Goal: Transaction & Acquisition: Purchase product/service

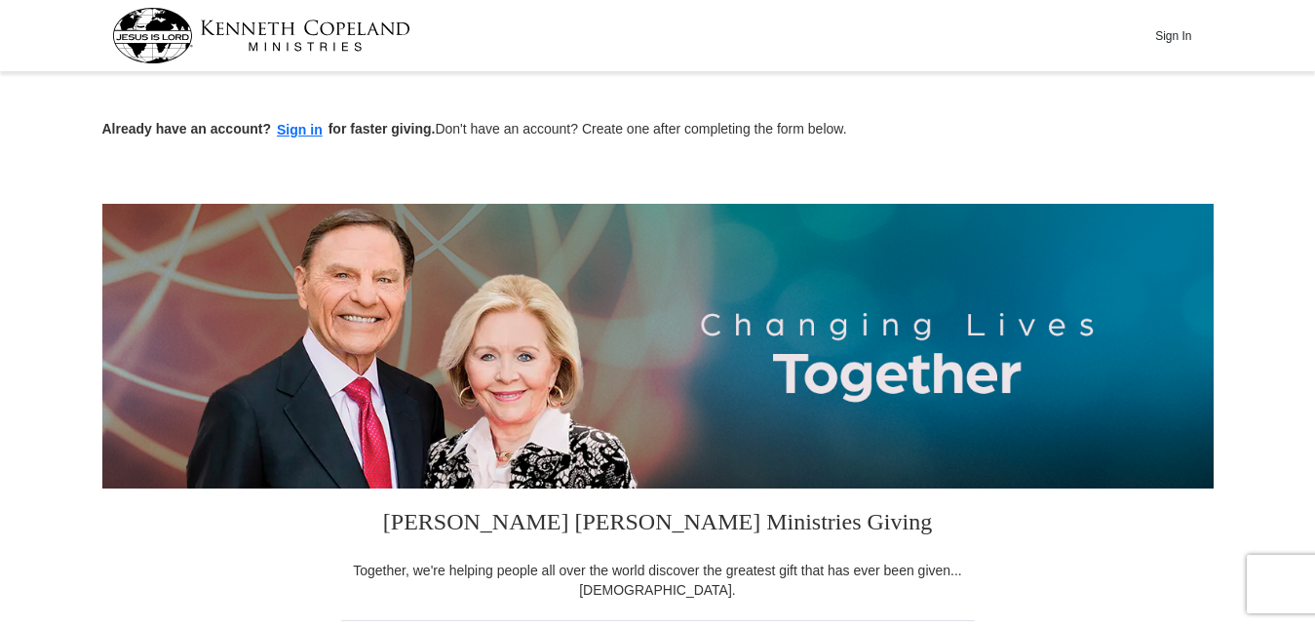
click at [313, 398] on img at bounding box center [657, 346] width 1111 height 285
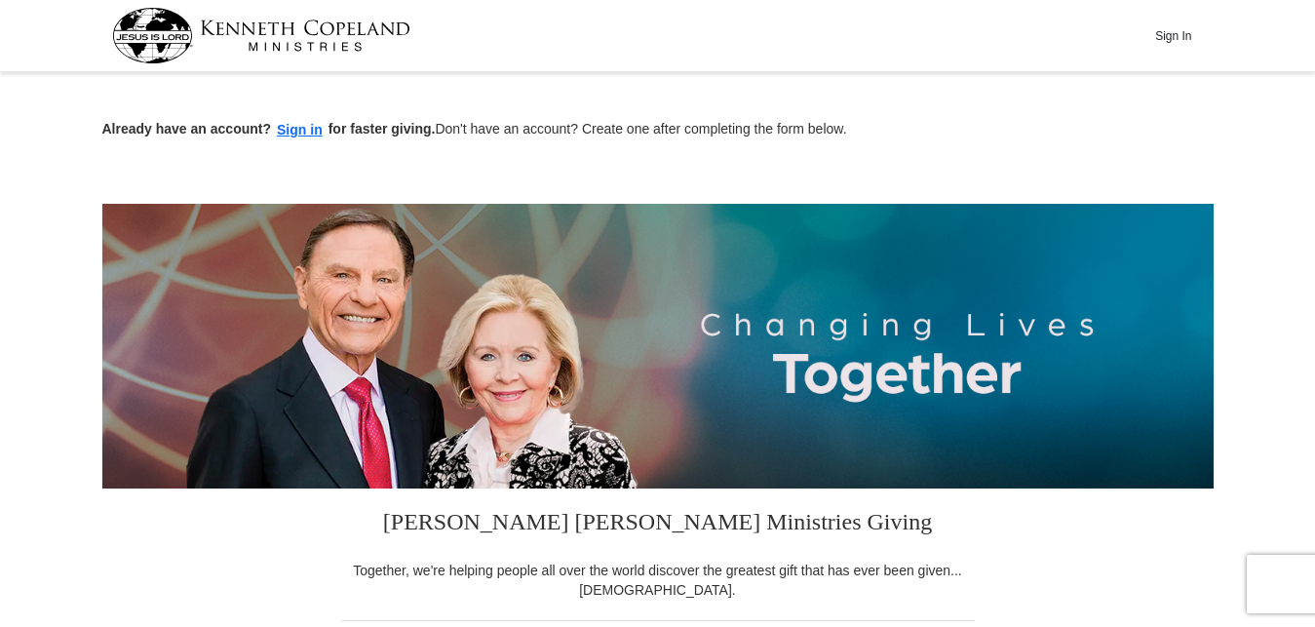
click at [313, 398] on img at bounding box center [657, 346] width 1111 height 285
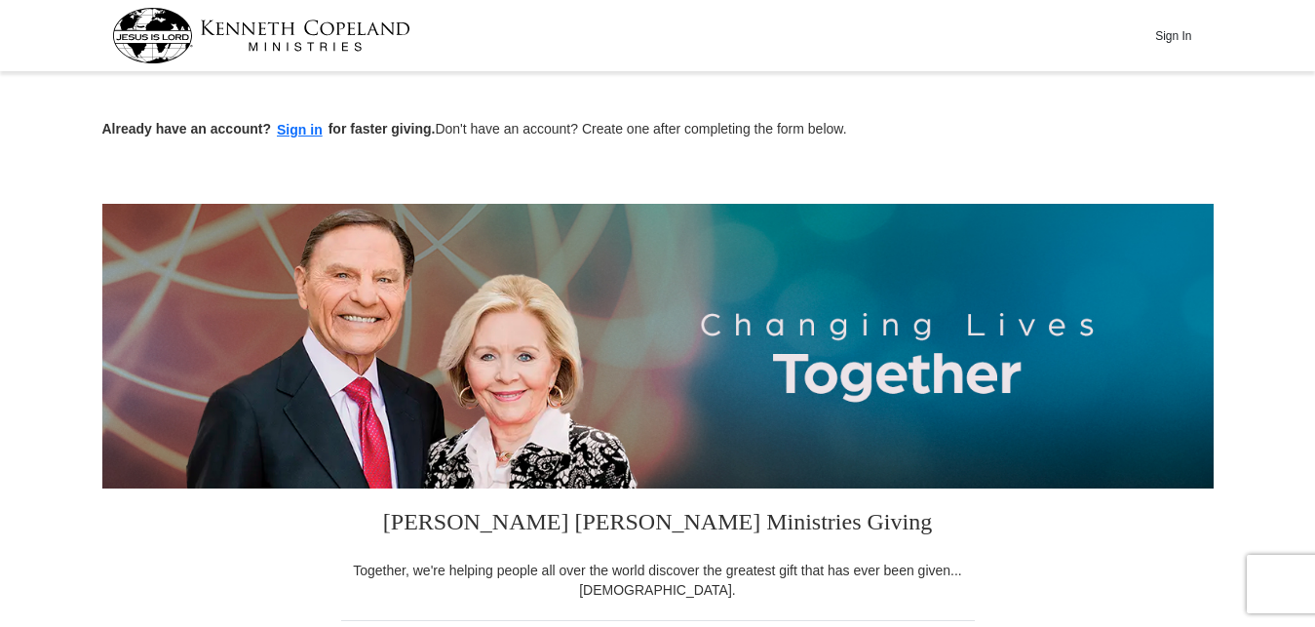
click at [313, 398] on img at bounding box center [657, 346] width 1111 height 285
click at [314, 397] on img at bounding box center [657, 346] width 1111 height 285
click at [422, 384] on img at bounding box center [657, 346] width 1111 height 285
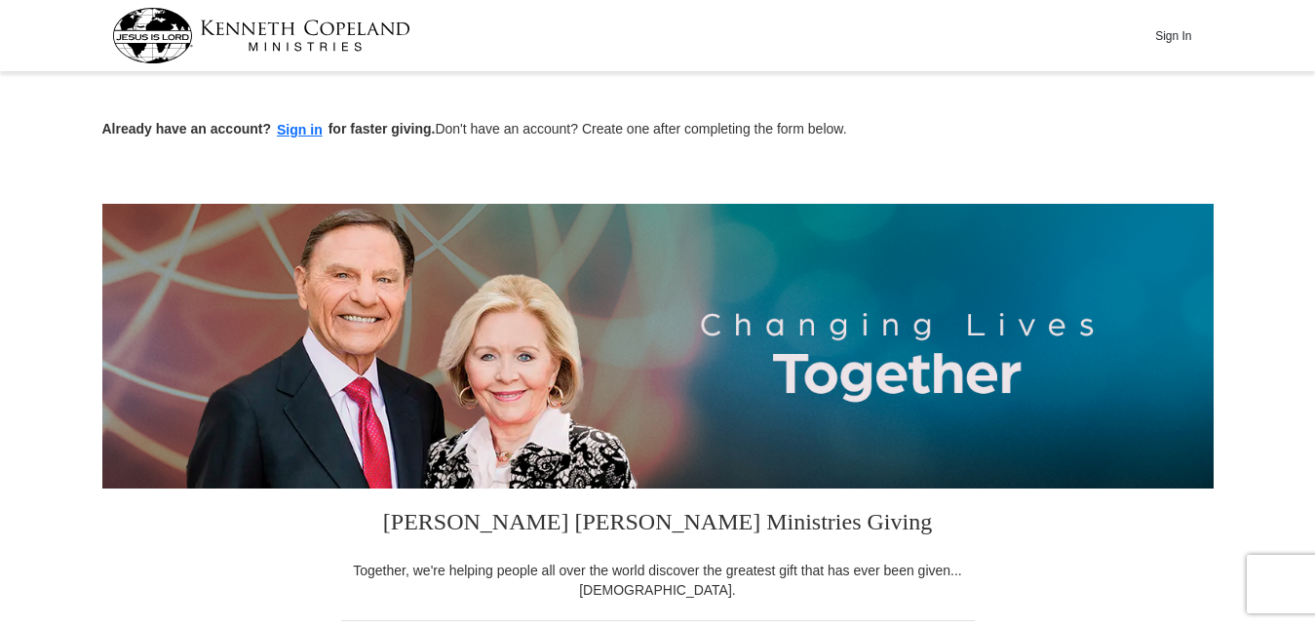
click at [422, 384] on img at bounding box center [657, 346] width 1111 height 285
click at [312, 132] on button "Sign in" at bounding box center [300, 130] width 58 height 22
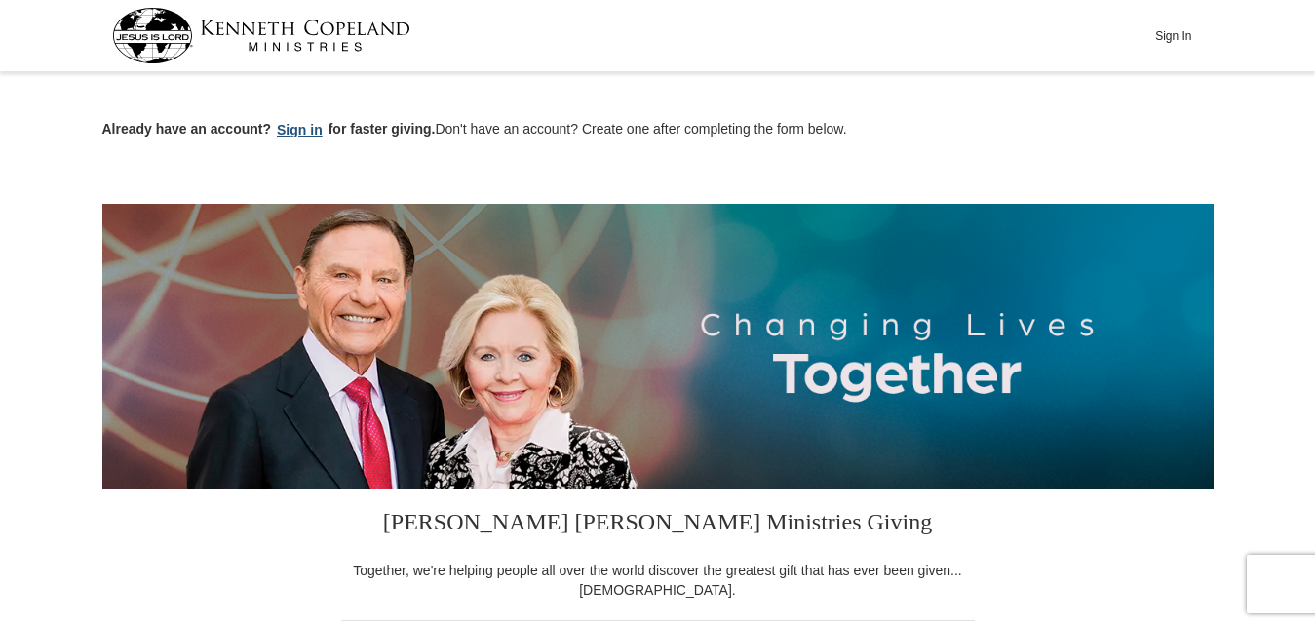
click at [312, 132] on button "Sign in" at bounding box center [300, 130] width 58 height 22
